Goal: Complete application form

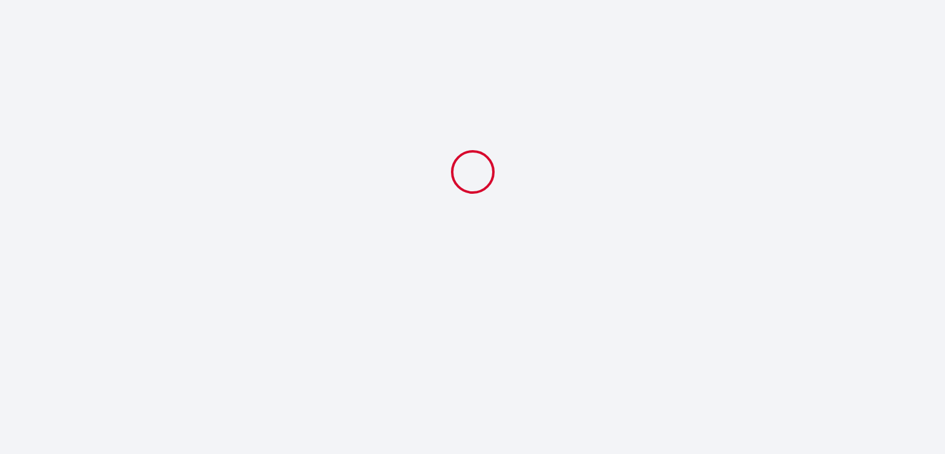
select select
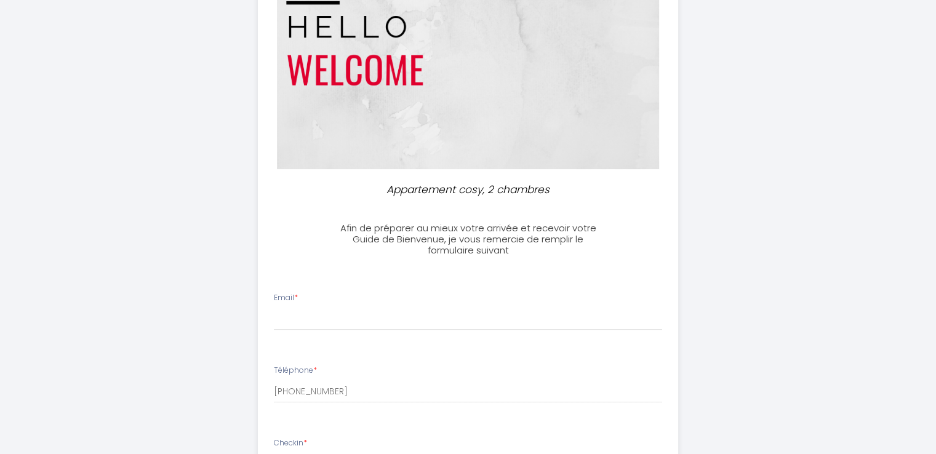
scroll to position [185, 0]
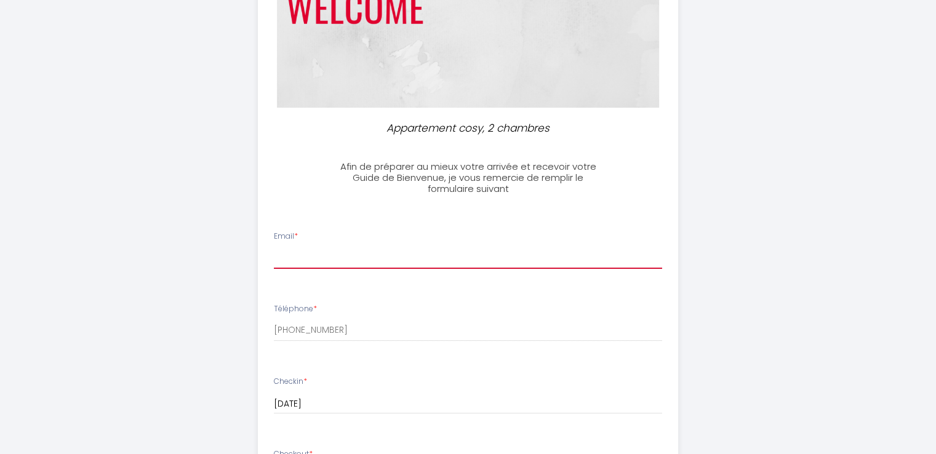
click at [317, 261] on input "Email *" at bounding box center [468, 258] width 388 height 22
type input "[EMAIL_ADDRESS][DOMAIN_NAME]"
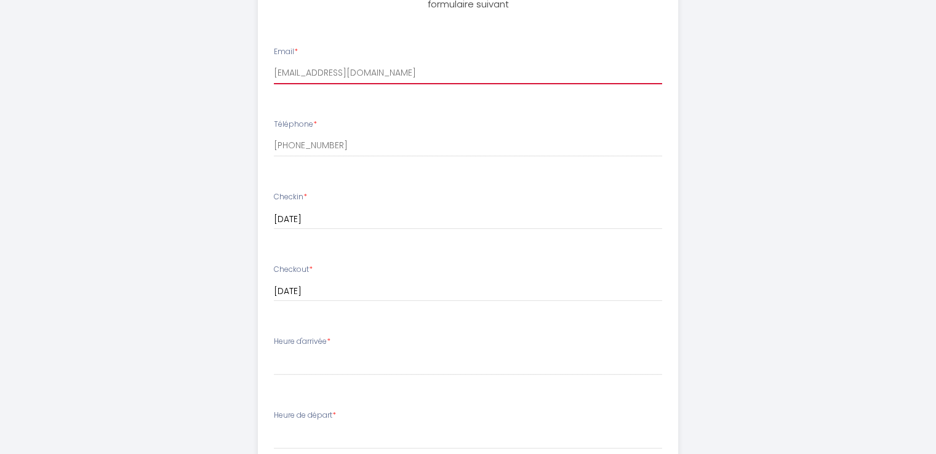
scroll to position [431, 0]
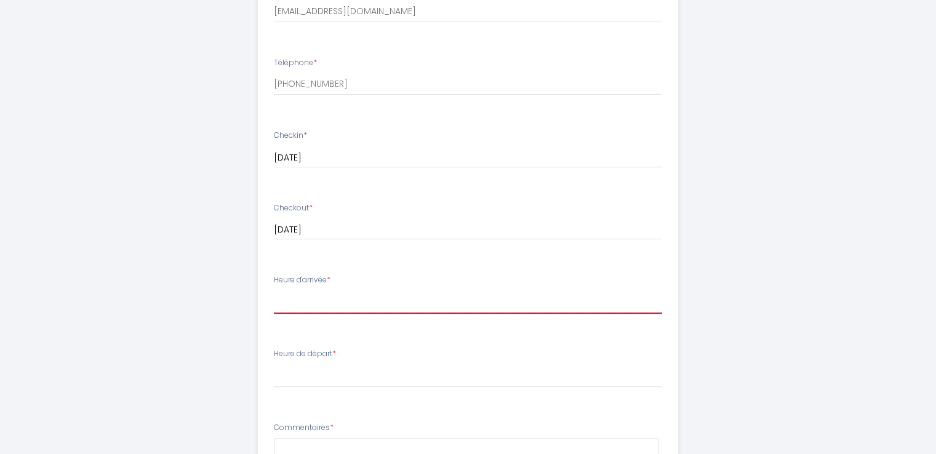
click at [330, 305] on select "16:00 16:30 17:00 17:30 18:00 18:30 19:00 19:30 20:00 20:30 21:00 21:30 22:00 2…" at bounding box center [468, 301] width 388 height 23
select select "17:30"
click at [274, 290] on select "16:00 16:30 17:00 17:30 18:00 18:30 19:00 19:30 20:00 20:30 21:00 21:30 22:00 2…" at bounding box center [468, 301] width 388 height 23
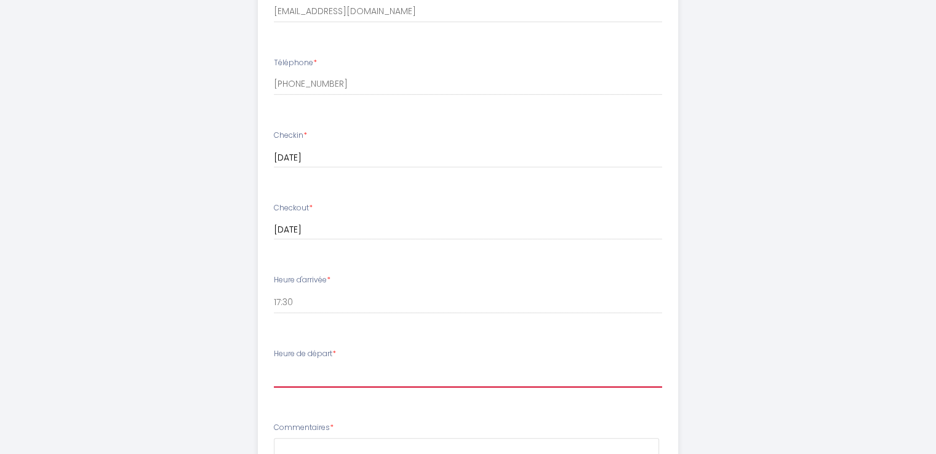
click at [315, 370] on select "00:00 00:30 01:00 01:30 02:00 02:30 03:00 03:30 04:00 04:30 05:00 05:30 06:00 0…" at bounding box center [468, 375] width 388 height 23
select select "08:00"
click at [274, 364] on select "00:00 00:30 01:00 01:30 02:00 02:30 03:00 03:30 04:00 04:30 05:00 05:30 06:00 0…" at bounding box center [468, 375] width 388 height 23
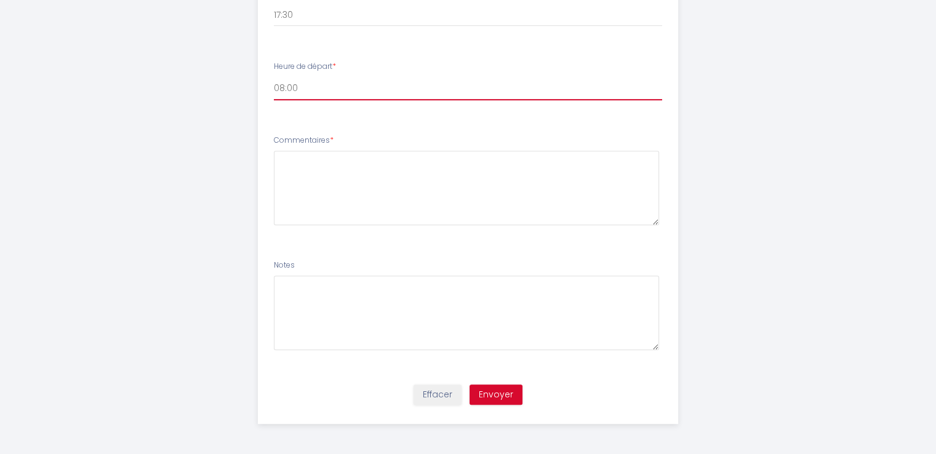
scroll to position [656, 0]
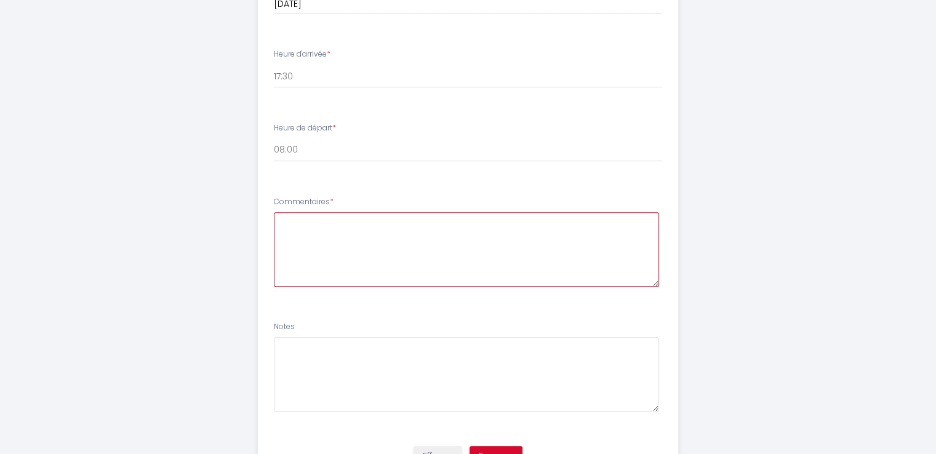
click at [332, 244] on textarea at bounding box center [466, 249] width 385 height 74
click at [397, 222] on textarea "L'heure d'arrivée est une haure estimative" at bounding box center [466, 249] width 385 height 74
click at [472, 221] on textarea "L'heure d'arrivée est une heure estimative" at bounding box center [466, 249] width 385 height 74
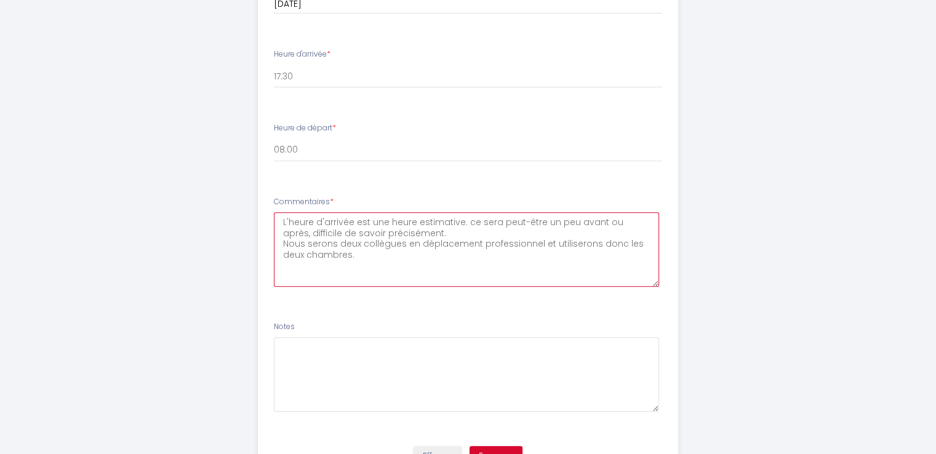
type textarea "L'heure d'arrivée est une heure estimative. ce sera peut-être un peu avant ou a…"
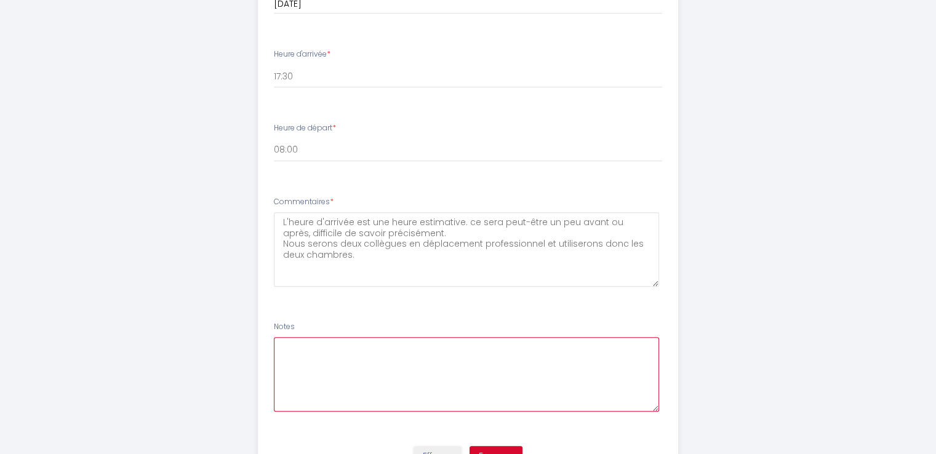
click at [305, 349] on textarea at bounding box center [466, 374] width 385 height 74
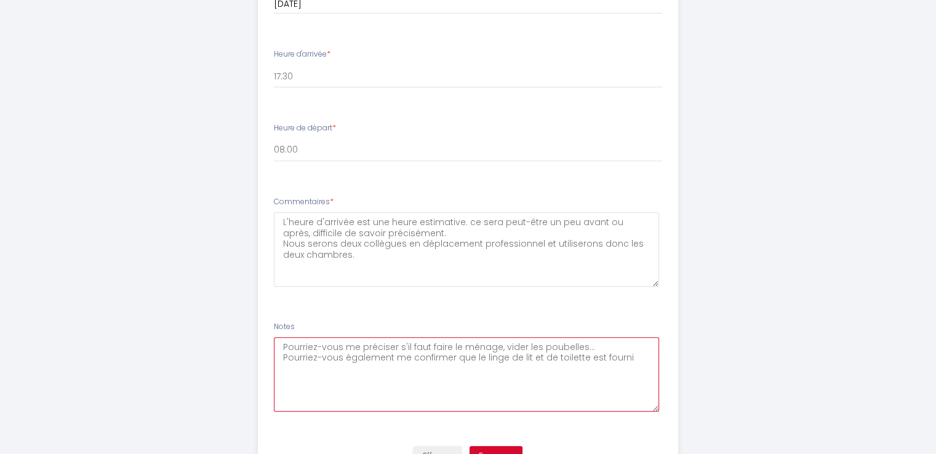
click at [563, 356] on textarea "Pourriez-vous me préciser s'il faut faire le ménage, vider les poubelles... Pou…" at bounding box center [466, 374] width 385 height 74
click at [573, 370] on textarea "Pourriez-vous me préciser s'il faut faire le ménage, vider les poubelles... Pou…" at bounding box center [466, 374] width 385 height 74
click at [564, 356] on textarea "Pourriez-vous me préciser s'il faut faire le ménage, vider les poubelles... Pou…" at bounding box center [466, 374] width 385 height 74
click at [627, 359] on textarea "Pourriez-vous me préciser s'il faut faire le ménage, vider les poubelles... Pou…" at bounding box center [466, 374] width 385 height 74
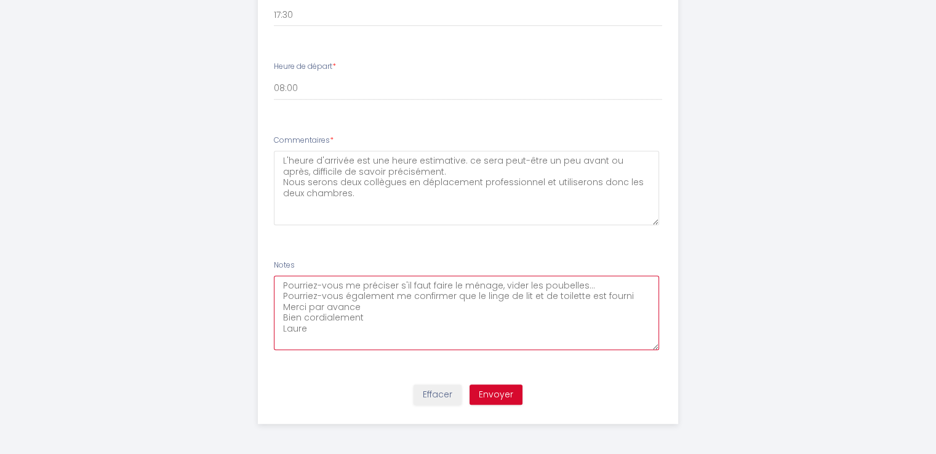
type textarea "Pourriez-vous me préciser s'il faut faire le ménage, vider les poubelles... Pou…"
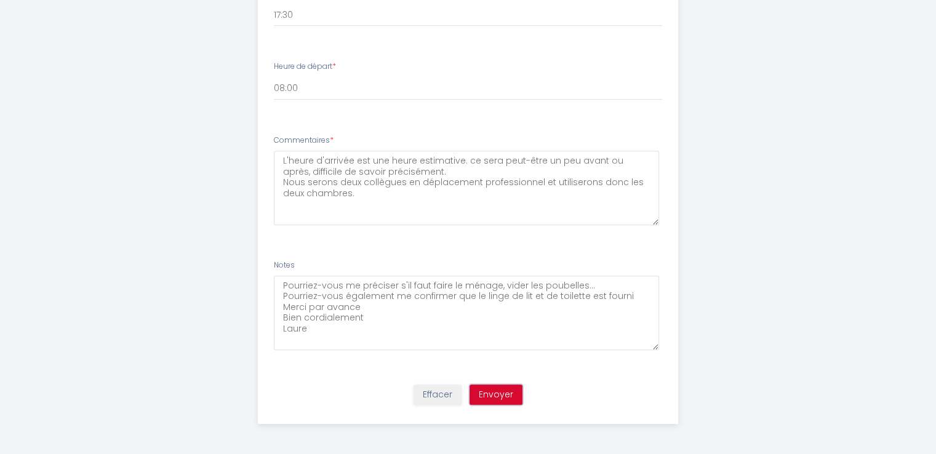
click at [497, 389] on button "Envoyer" at bounding box center [495, 394] width 53 height 21
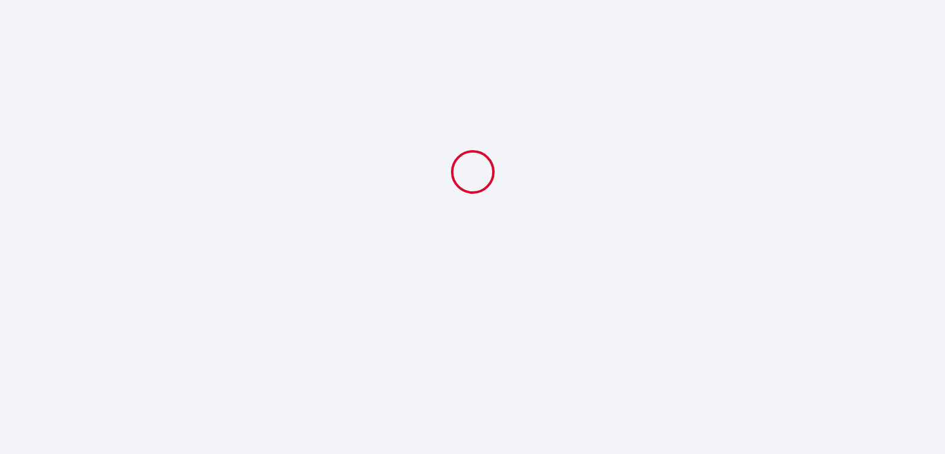
select select "17:30"
select select "08:00"
